Goal: Task Accomplishment & Management: Use online tool/utility

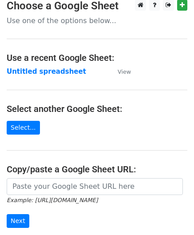
scroll to position [116, 0]
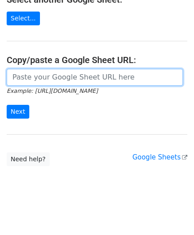
drag, startPoint x: 28, startPoint y: 79, endPoint x: 29, endPoint y: 84, distance: 5.2
click at [28, 79] on input "url" at bounding box center [95, 77] width 176 height 17
paste input "https://docs.google.com/spreadsheets/d/1oIeJeg1RFBTRR23pWcvpJgAujPsblKzZupo2Y5O…"
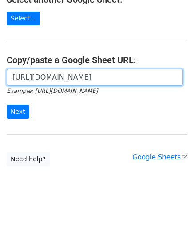
scroll to position [0, 189]
type input "https://docs.google.com/spreadsheets/d/1oIeJeg1RFBTRR23pWcvpJgAujPsblKzZupo2Y5O…"
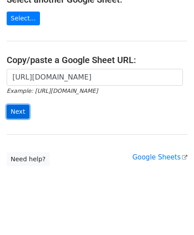
click at [20, 112] on input "Next" at bounding box center [18, 112] width 23 height 14
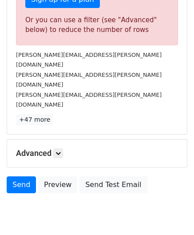
scroll to position [300, 0]
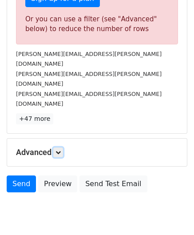
click at [63, 148] on link at bounding box center [58, 153] width 10 height 10
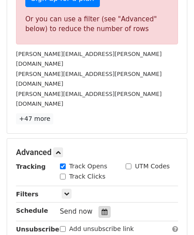
click at [102, 209] on icon at bounding box center [105, 212] width 6 height 6
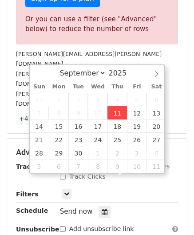
type input "[DATE] 12:00"
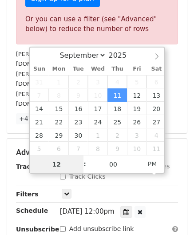
paste input "8"
type input "8"
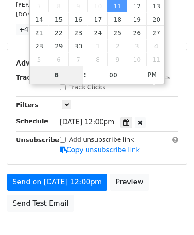
scroll to position [408, 0]
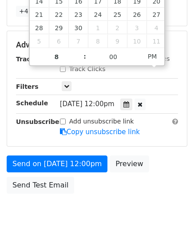
type input "[DATE] 20:00"
